Goal: Task Accomplishment & Management: Use online tool/utility

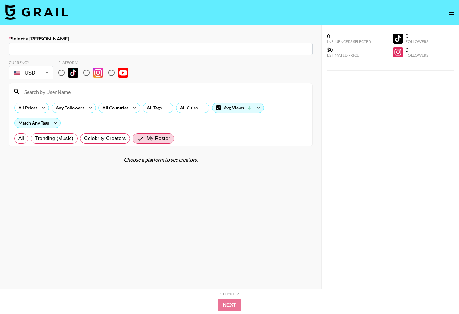
click at [57, 11] on img at bounding box center [36, 11] width 63 height 15
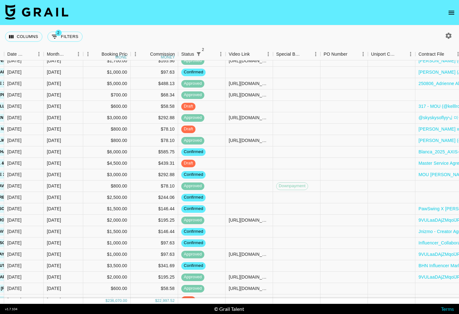
scroll to position [274, 497]
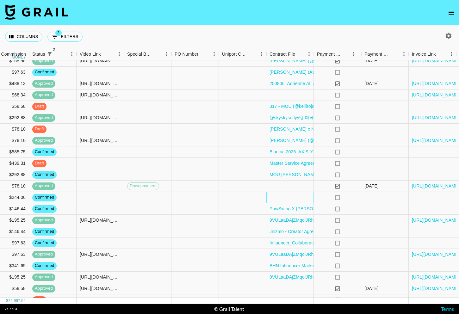
click at [289, 201] on div at bounding box center [289, 197] width 47 height 11
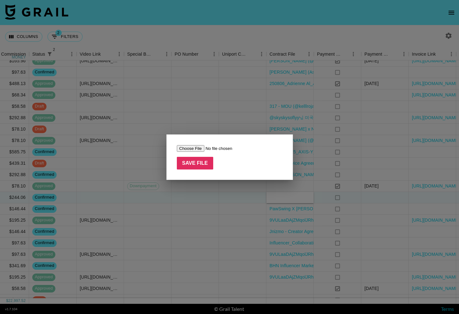
click at [200, 150] on input "file" at bounding box center [217, 148] width 80 height 7
type input "C:\fakepath\steezynoodles x [PERSON_NAME] contract (1) (1) (1).pdf"
click at [195, 167] on input "Save File" at bounding box center [195, 163] width 37 height 13
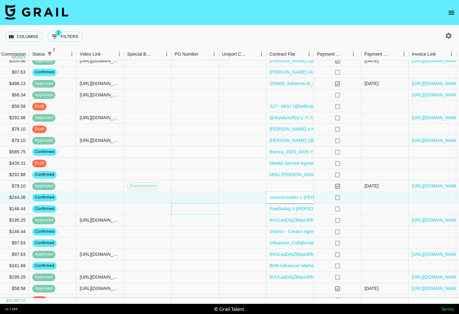
click at [200, 210] on div at bounding box center [194, 208] width 47 height 11
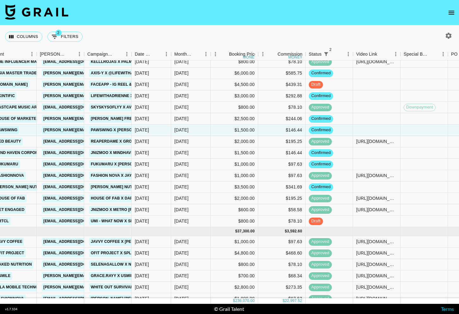
scroll to position [0, 221]
